Goal: Transaction & Acquisition: Obtain resource

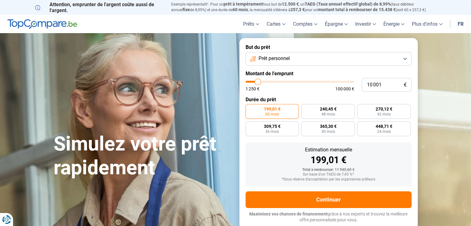
click at [403, 60] on button "Prêt personnel" at bounding box center [328, 59] width 166 height 14
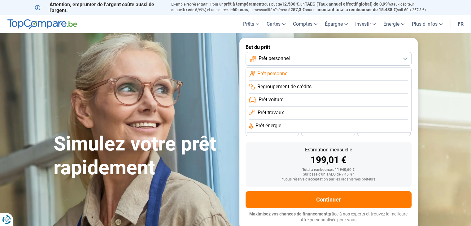
click at [274, 113] on span "Prêt travaux" at bounding box center [270, 112] width 26 height 7
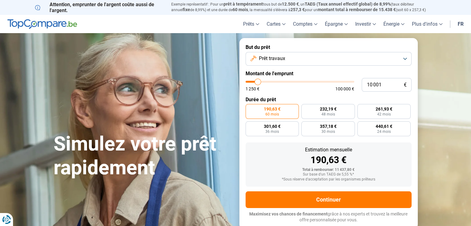
type input "56 750"
type input "56750"
click at [306, 82] on input "range" at bounding box center [299, 82] width 109 height 2
radio input "false"
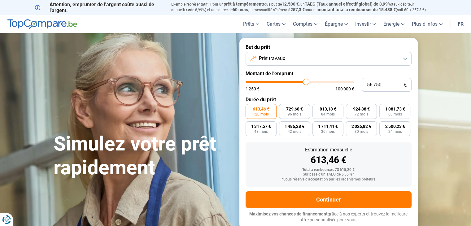
type input "48 000"
type input "48000"
click at [297, 81] on input "range" at bounding box center [299, 82] width 109 height 2
type input "52 500"
type input "52500"
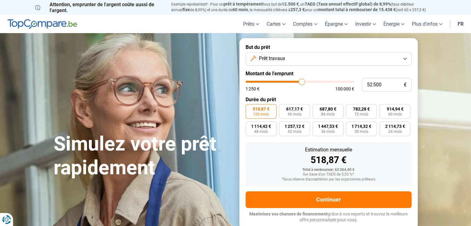
click at [301, 81] on input "range" at bounding box center [299, 82] width 109 height 2
click at [405, 60] on button "Prêt travaux" at bounding box center [328, 59] width 166 height 14
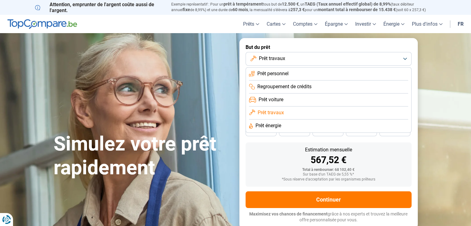
click at [271, 126] on span "Prêt énergie" at bounding box center [268, 125] width 26 height 7
